Goal: Find contact information: Obtain details needed to contact an individual or organization

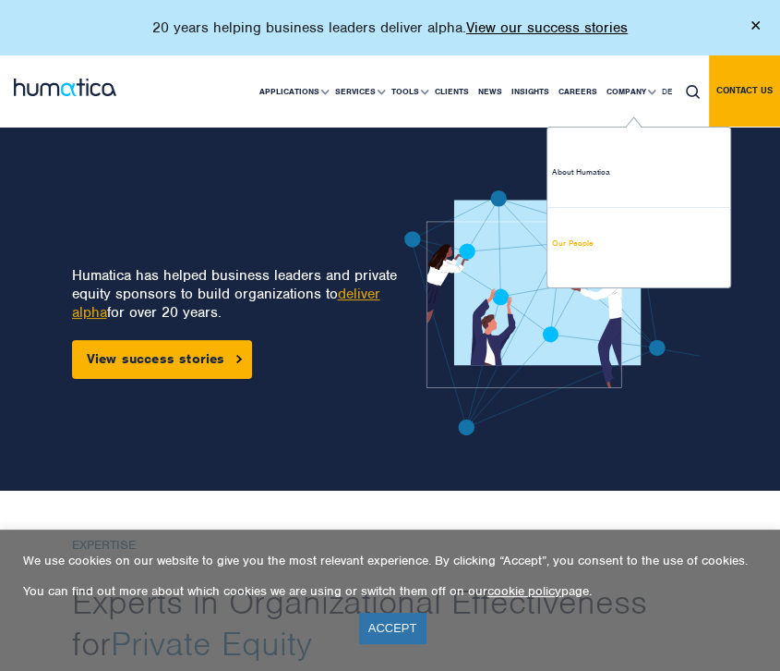
click at [575, 247] on link "Our People" at bounding box center [639, 243] width 183 height 70
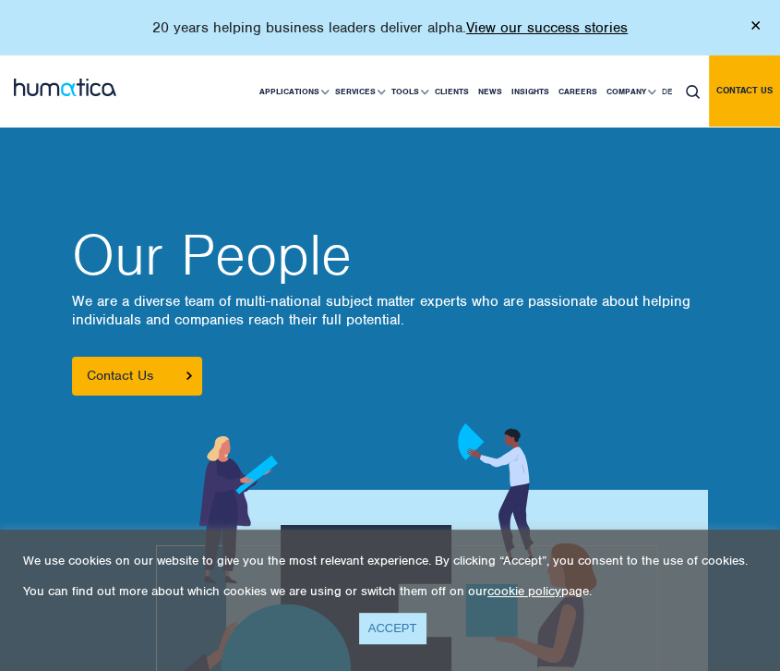
click at [393, 636] on link "ACCEPT" at bounding box center [392, 627] width 67 height 30
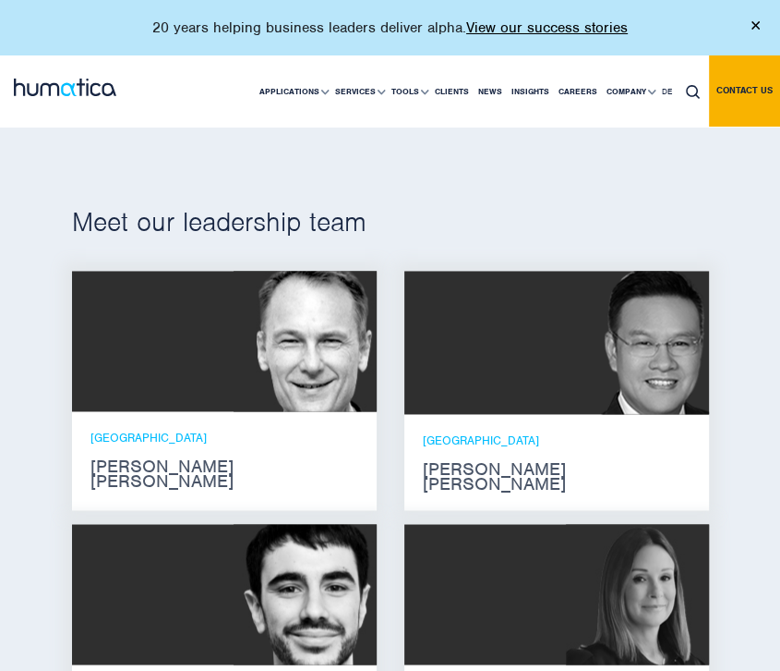
scroll to position [1411, 0]
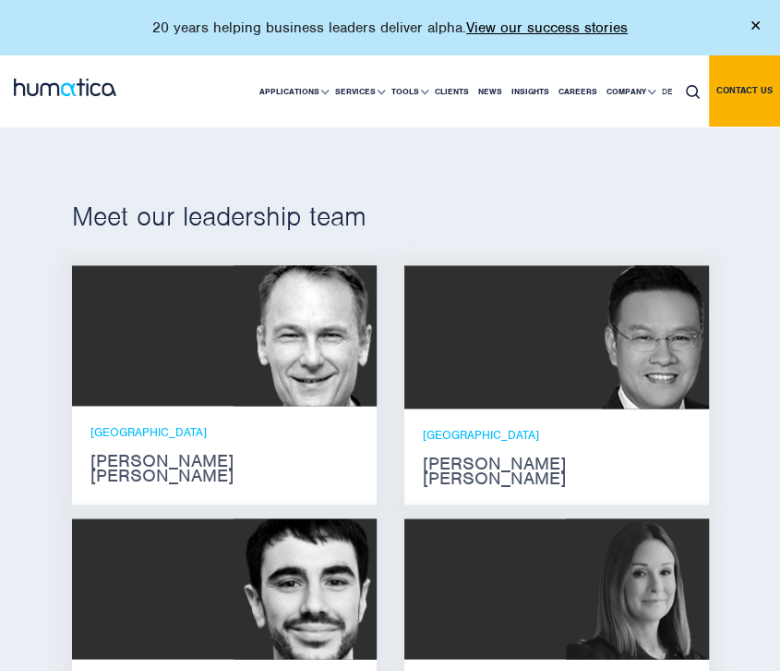
click at [229, 431] on p "[GEOGRAPHIC_DATA]" at bounding box center [225, 432] width 268 height 16
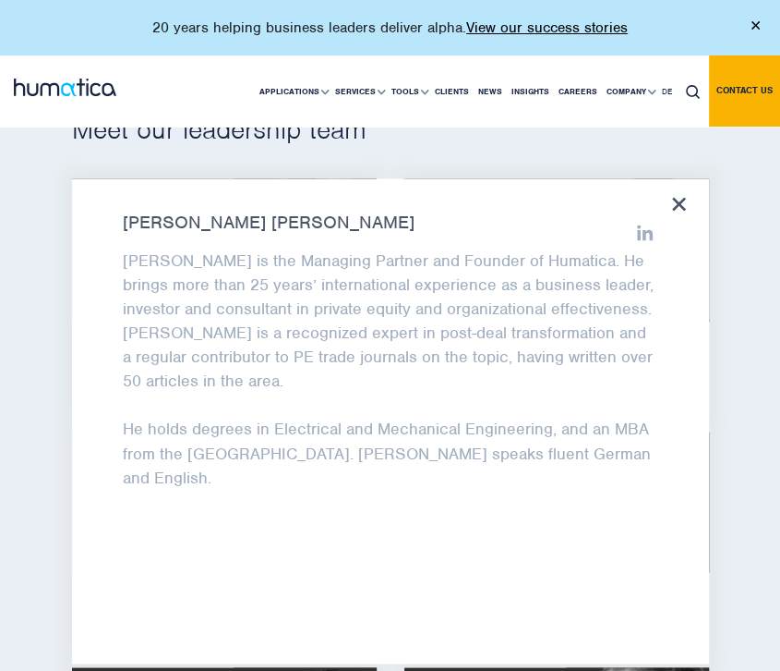
scroll to position [1496, 0]
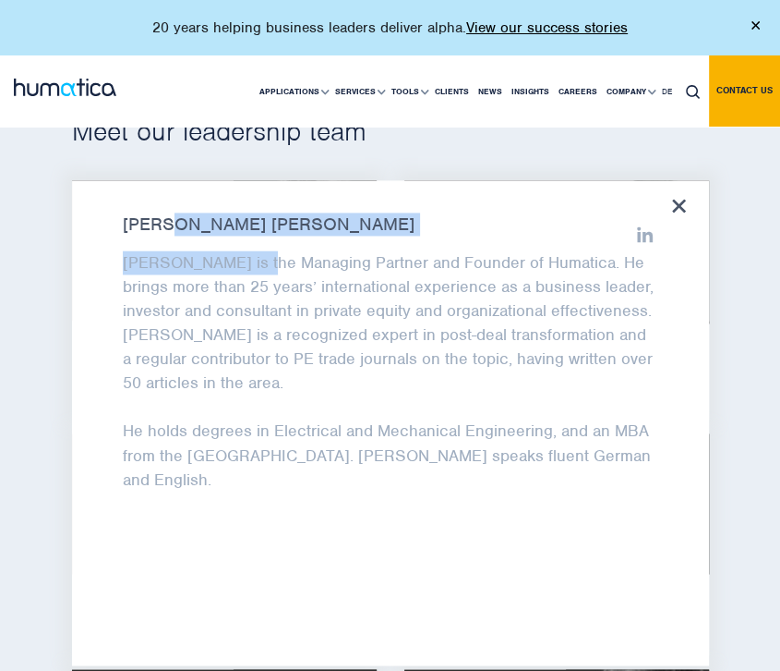
drag, startPoint x: 260, startPoint y: 230, endPoint x: 174, endPoint y: 218, distance: 86.7
click at [174, 219] on div "[PERSON_NAME] [PERSON_NAME] [PERSON_NAME] is the Managing Partner and Founder o…" at bounding box center [390, 422] width 637 height 485
click at [277, 217] on strong "[PERSON_NAME] [PERSON_NAME]" at bounding box center [391, 224] width 536 height 15
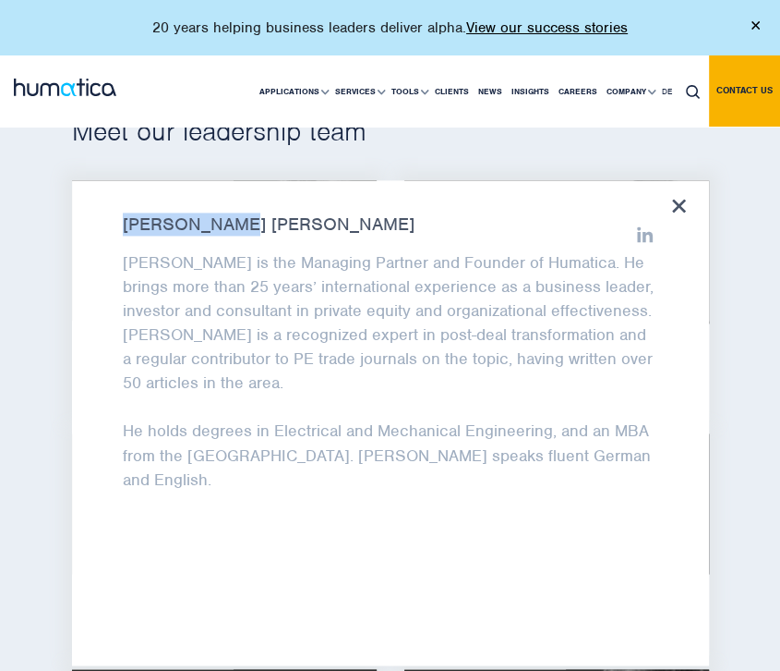
drag, startPoint x: 277, startPoint y: 216, endPoint x: 123, endPoint y: 215, distance: 154.2
click at [123, 217] on strong "[PERSON_NAME] [PERSON_NAME]" at bounding box center [391, 224] width 536 height 15
copy strong "[PERSON_NAME] [PERSON_NAME]"
